Goal: Task Accomplishment & Management: Use online tool/utility

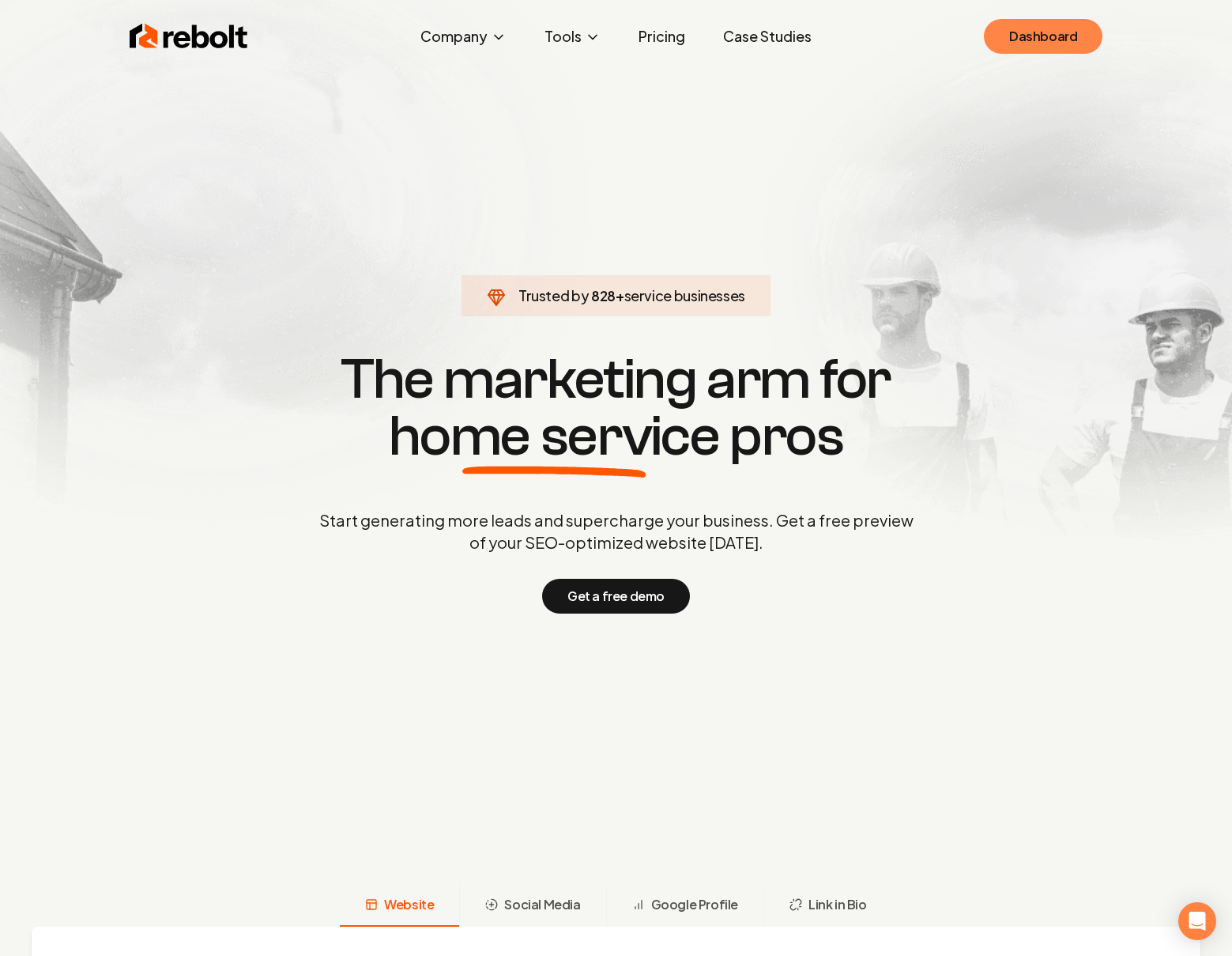
click at [1021, 36] on link "Dashboard" at bounding box center [1043, 37] width 118 height 35
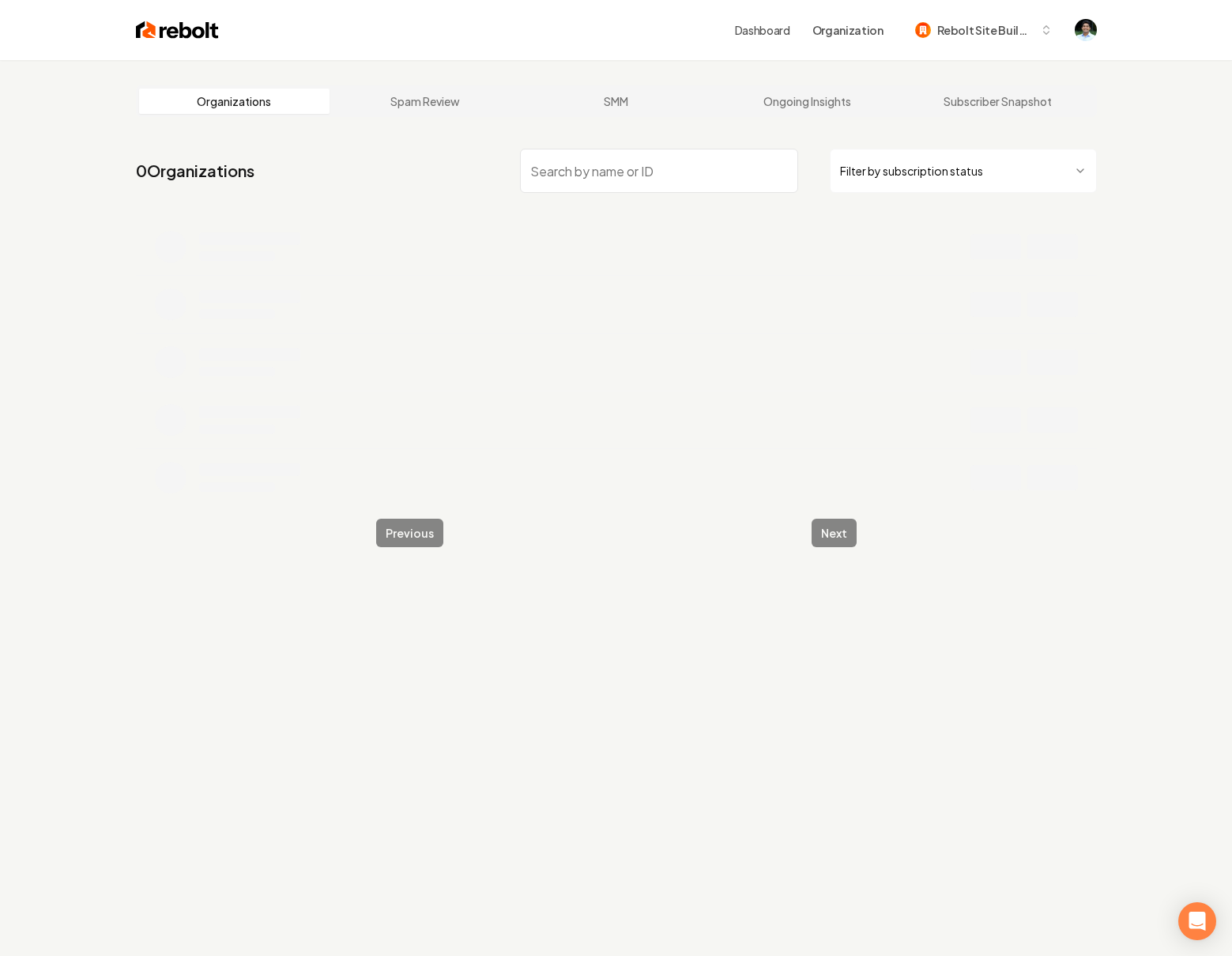
click at [568, 167] on input "search" at bounding box center [659, 171] width 278 height 44
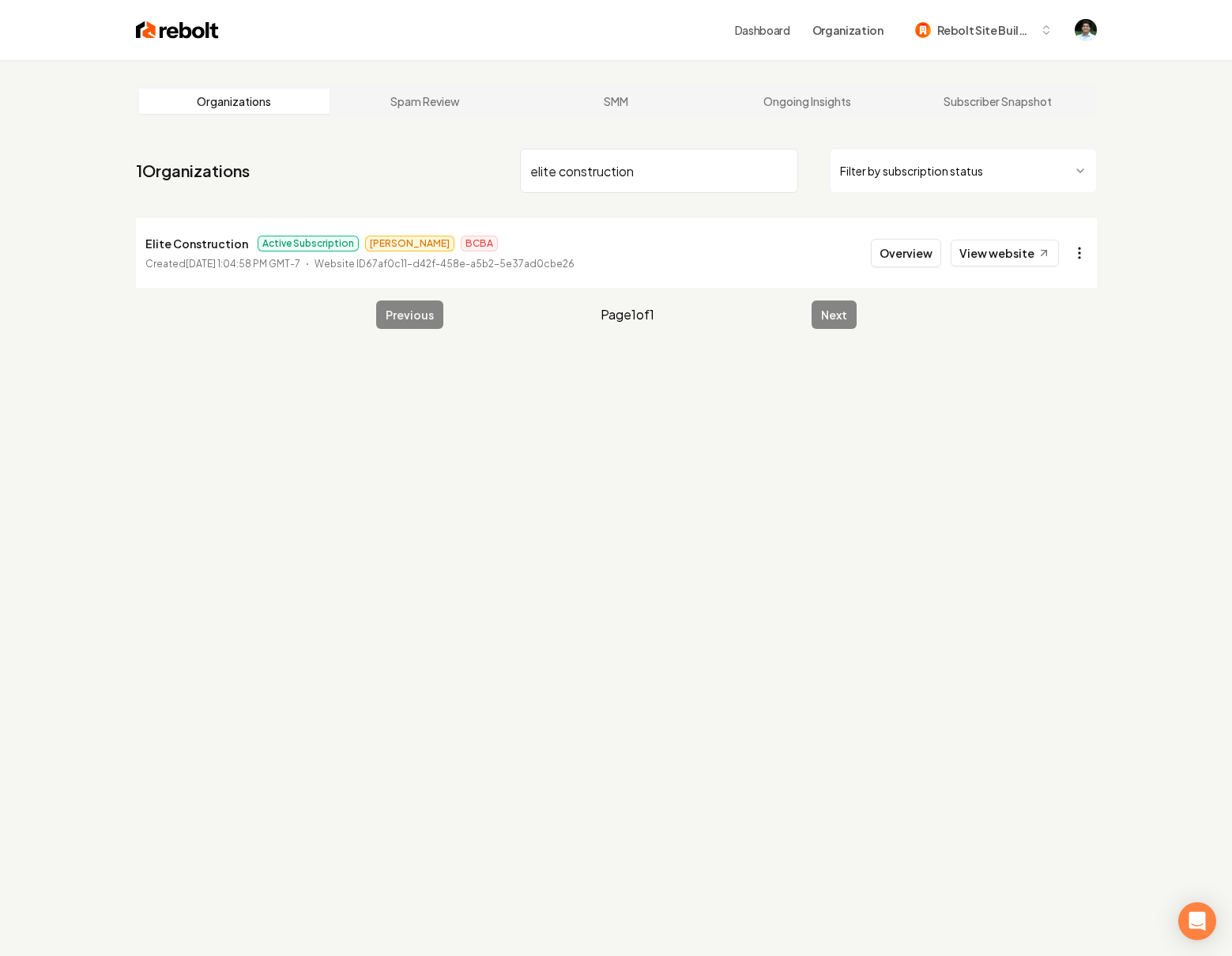
type input "elite construction"
click at [1077, 249] on html "Dashboard Organization Rebolt Site Builder Organizations Spam Review SMM Ongoin…" at bounding box center [616, 478] width 1232 height 956
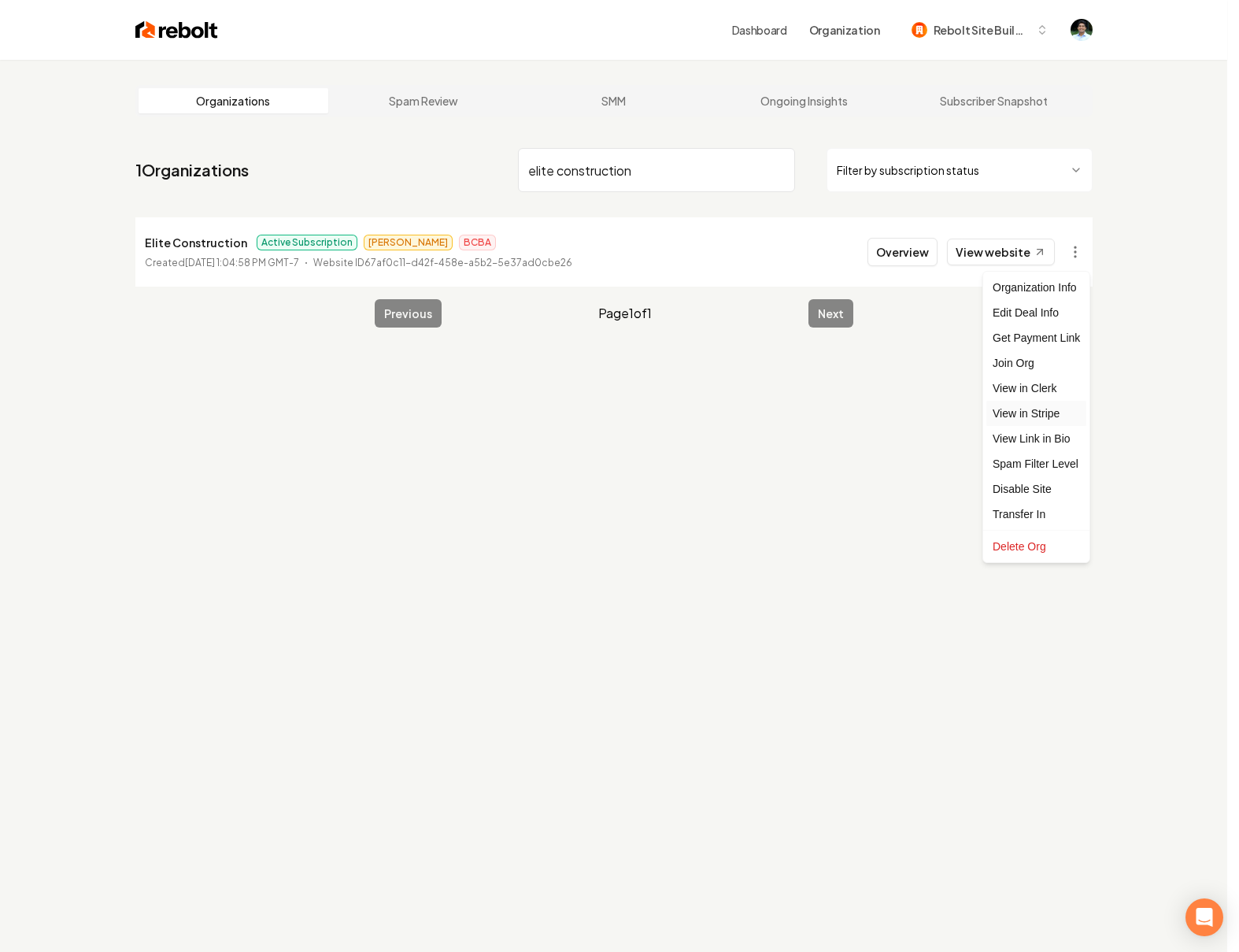
click at [1052, 414] on link "View in Stripe" at bounding box center [1036, 413] width 100 height 26
